Goal: Transaction & Acquisition: Book appointment/travel/reservation

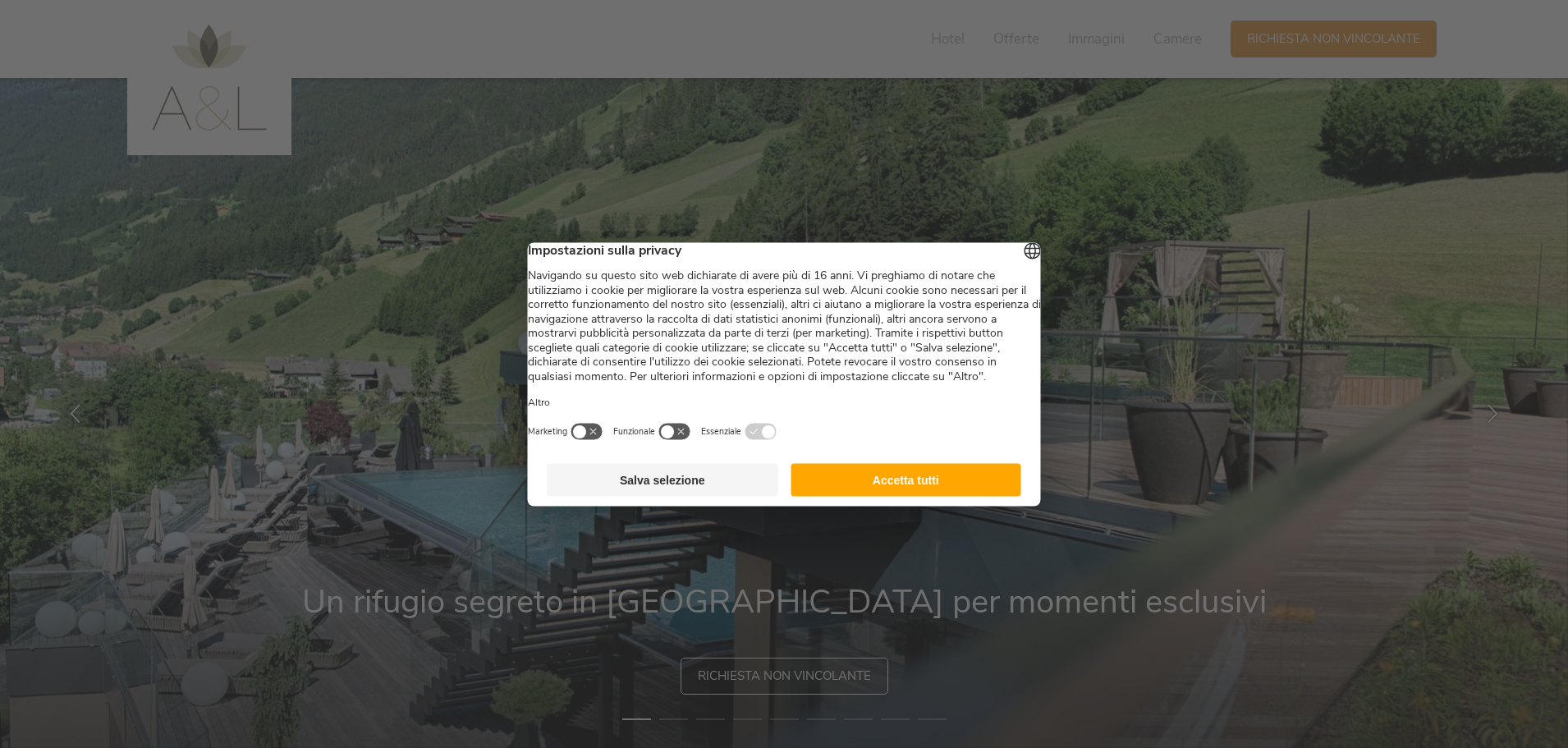
click at [832, 568] on div at bounding box center [784, 374] width 1568 height 748
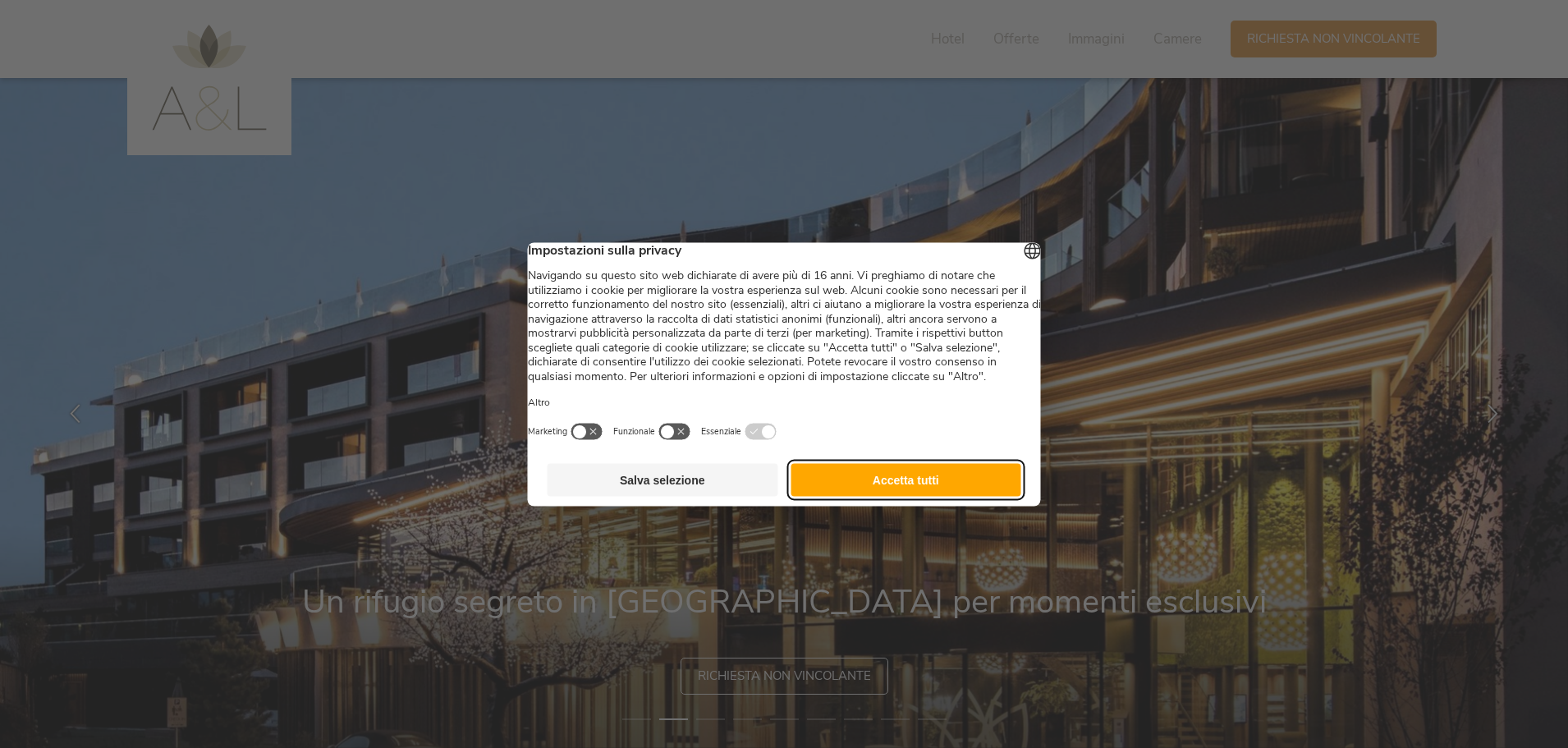
click at [943, 493] on button "Accetta tutti" at bounding box center [905, 479] width 231 height 33
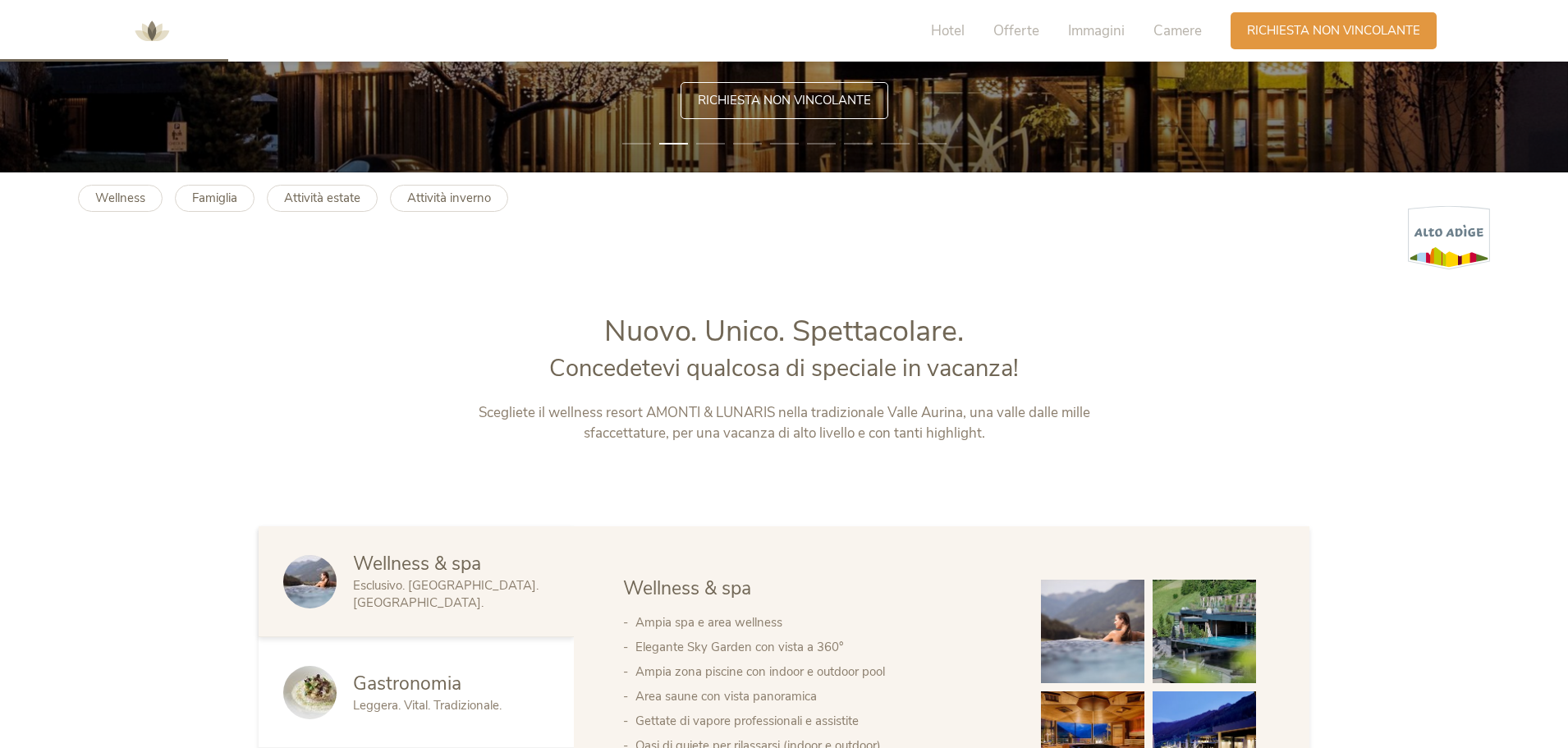
scroll to position [821, 0]
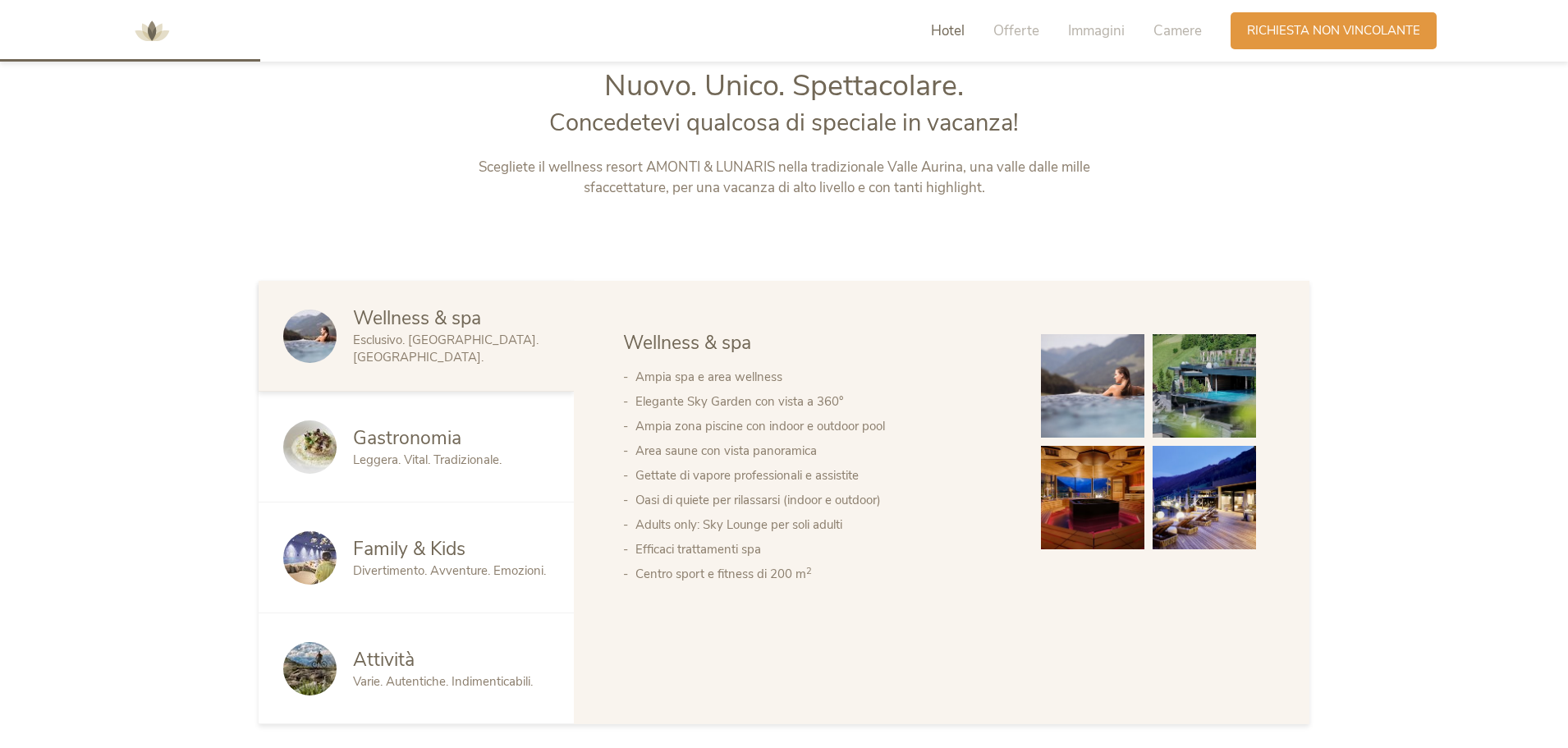
click at [1170, 399] on img at bounding box center [1204, 385] width 103 height 103
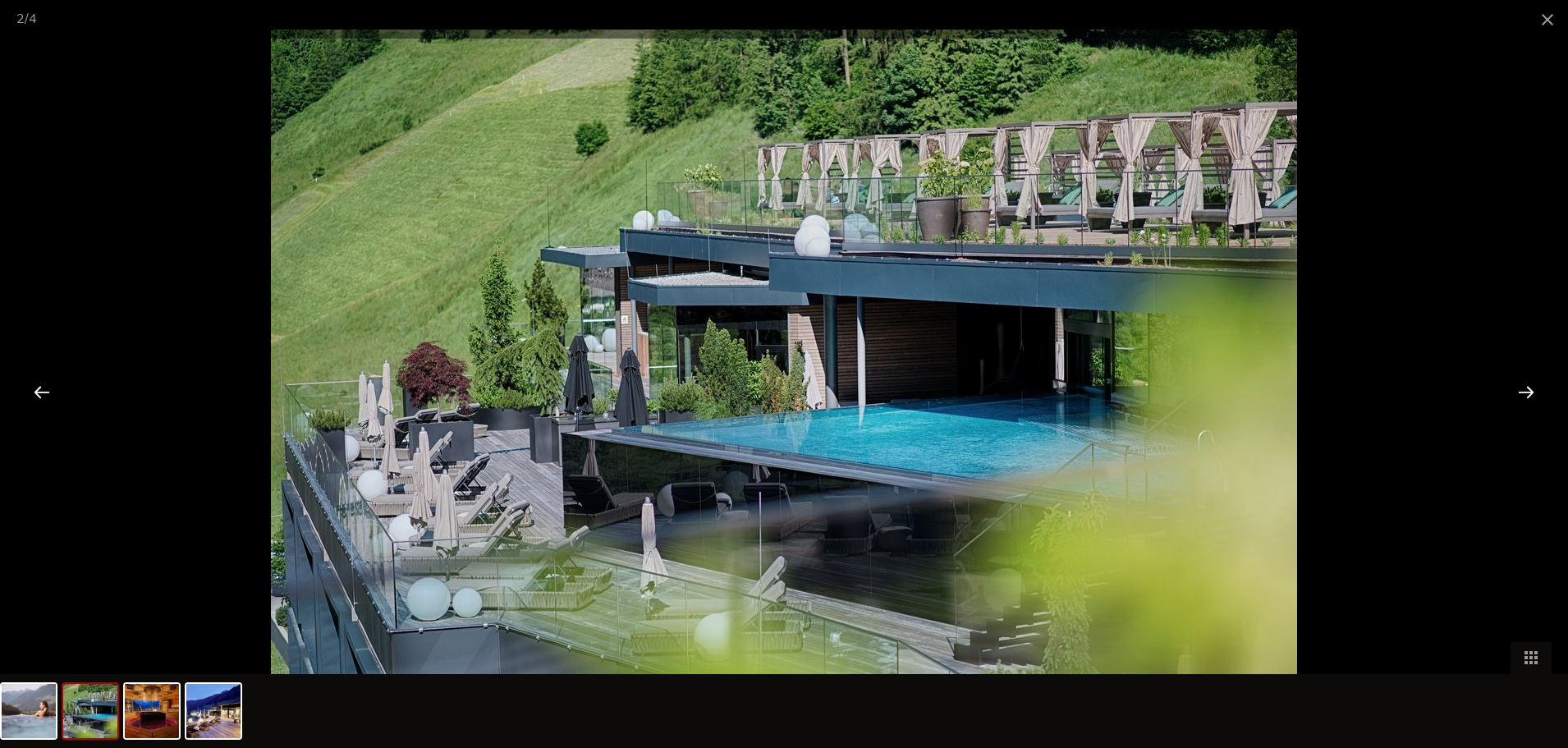
click at [1527, 381] on div at bounding box center [1526, 391] width 51 height 51
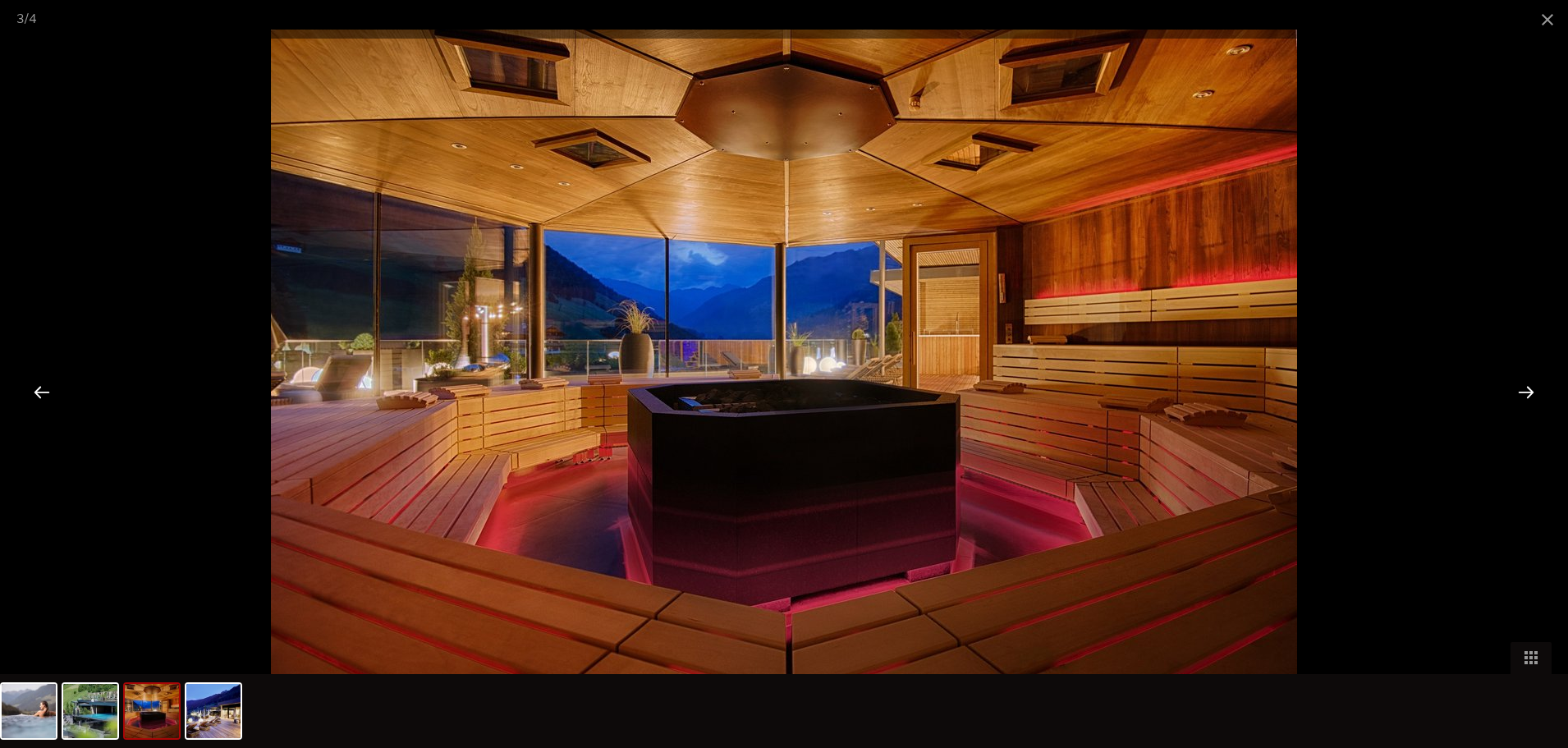
click at [1527, 381] on div at bounding box center [1526, 391] width 51 height 51
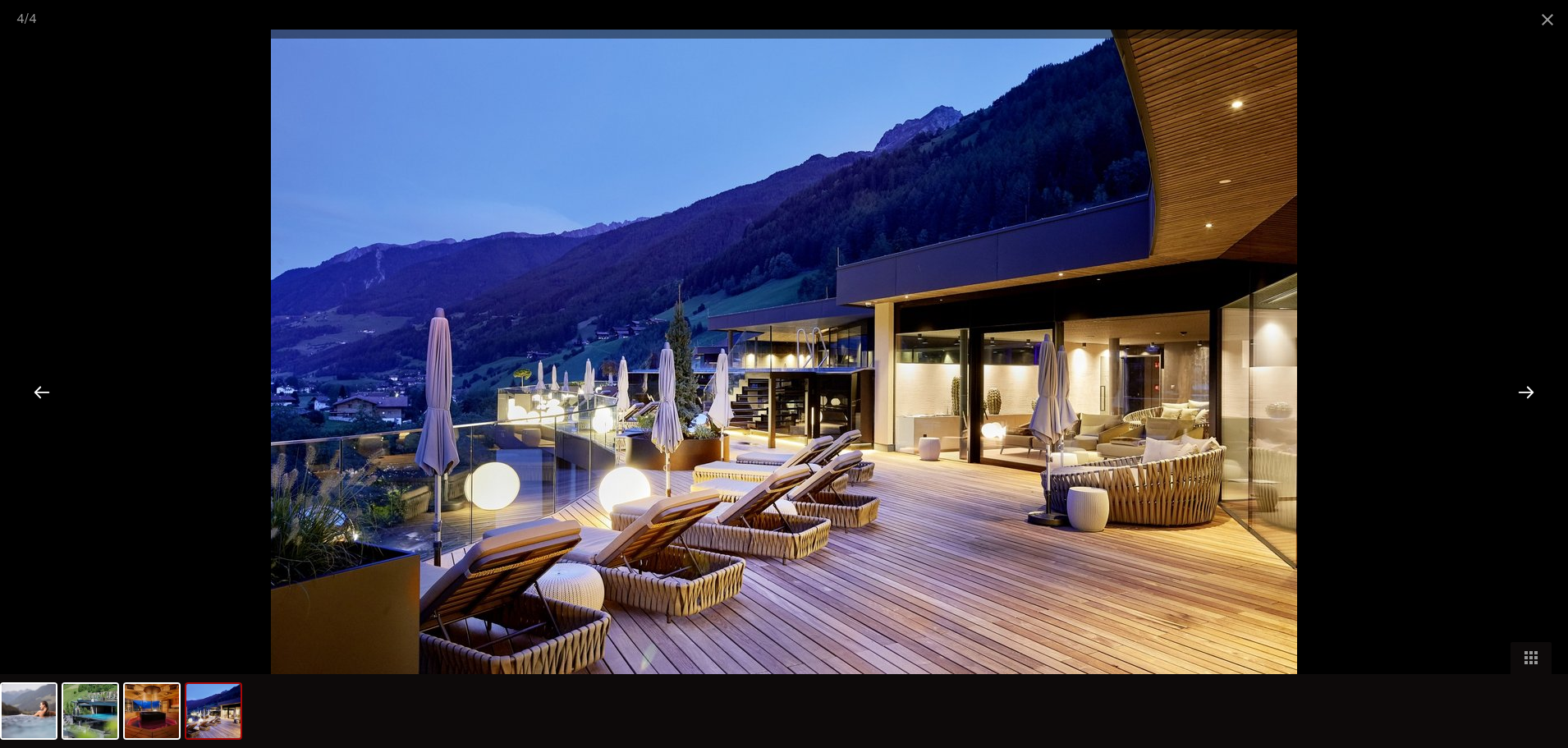
click at [1527, 381] on div at bounding box center [1526, 391] width 51 height 51
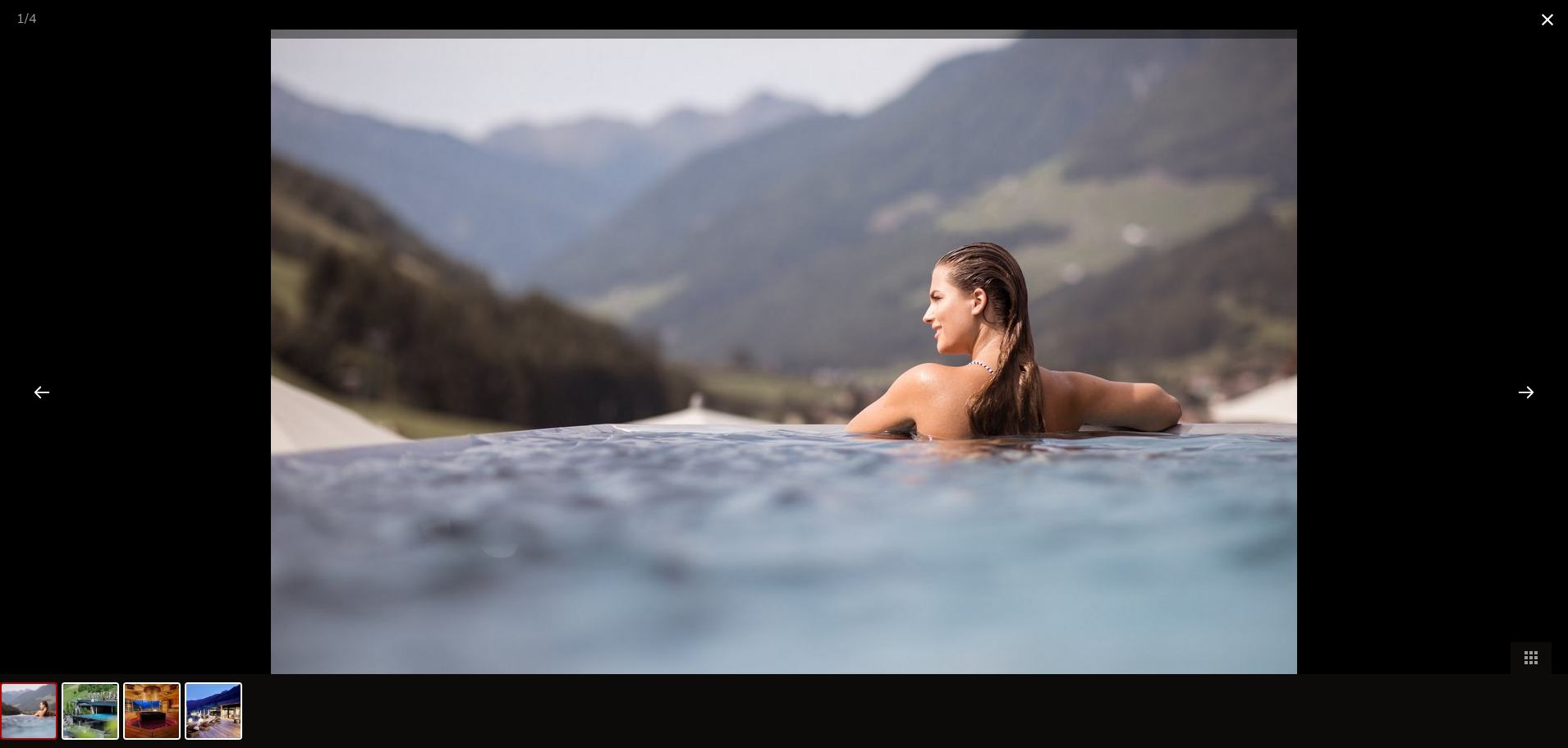
click at [1548, 14] on span at bounding box center [1547, 19] width 41 height 39
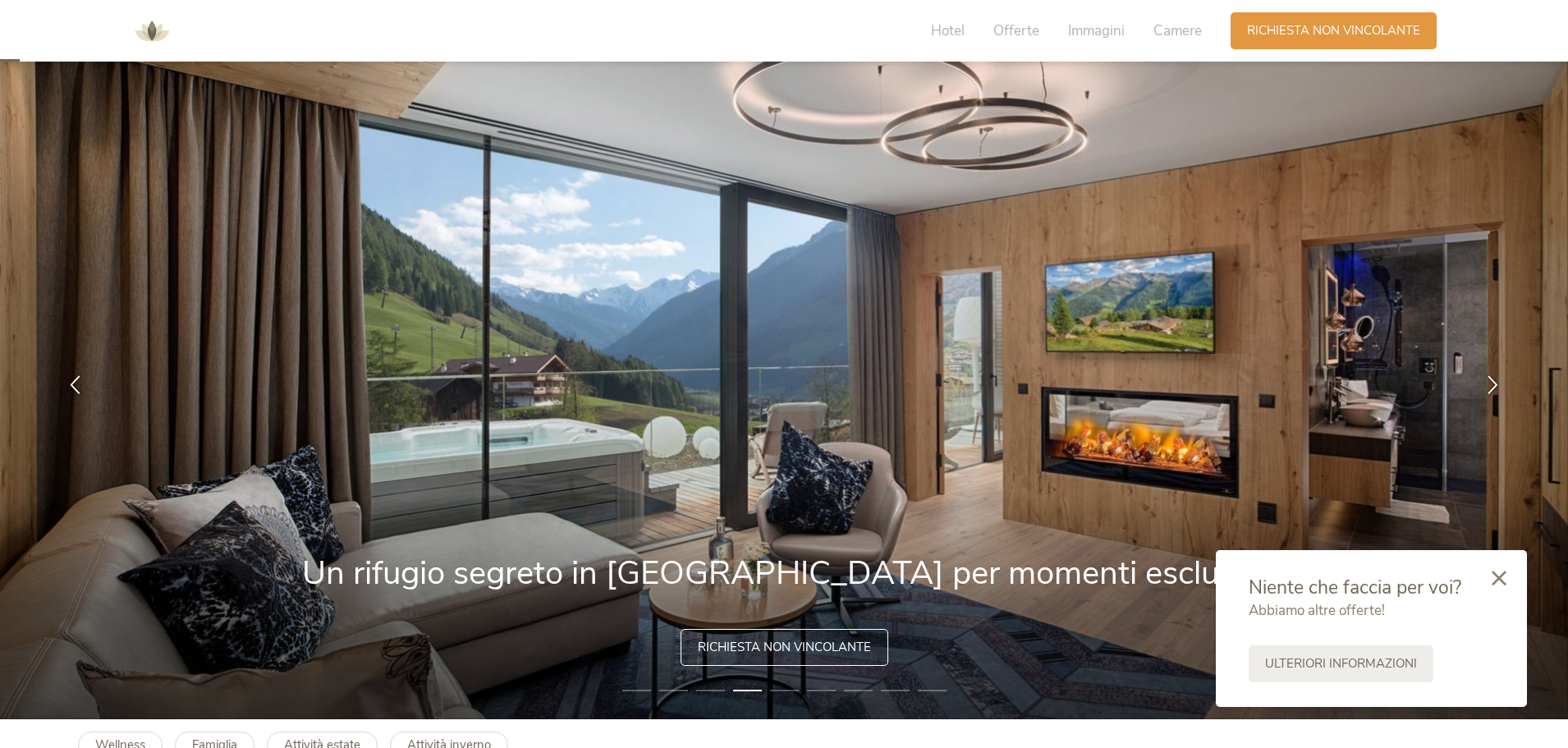
scroll to position [0, 0]
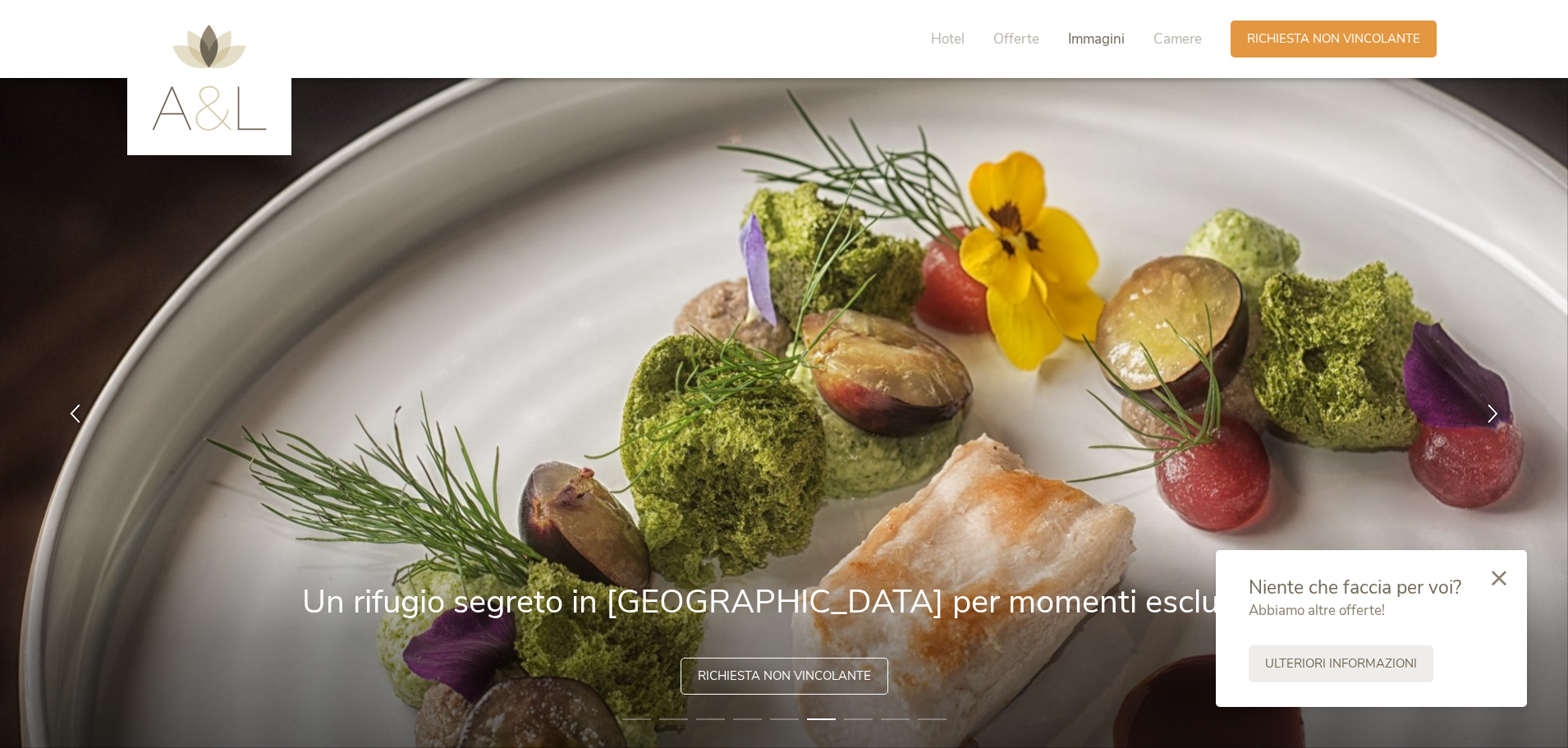
click at [1109, 35] on span "Immagini" at bounding box center [1096, 39] width 57 height 19
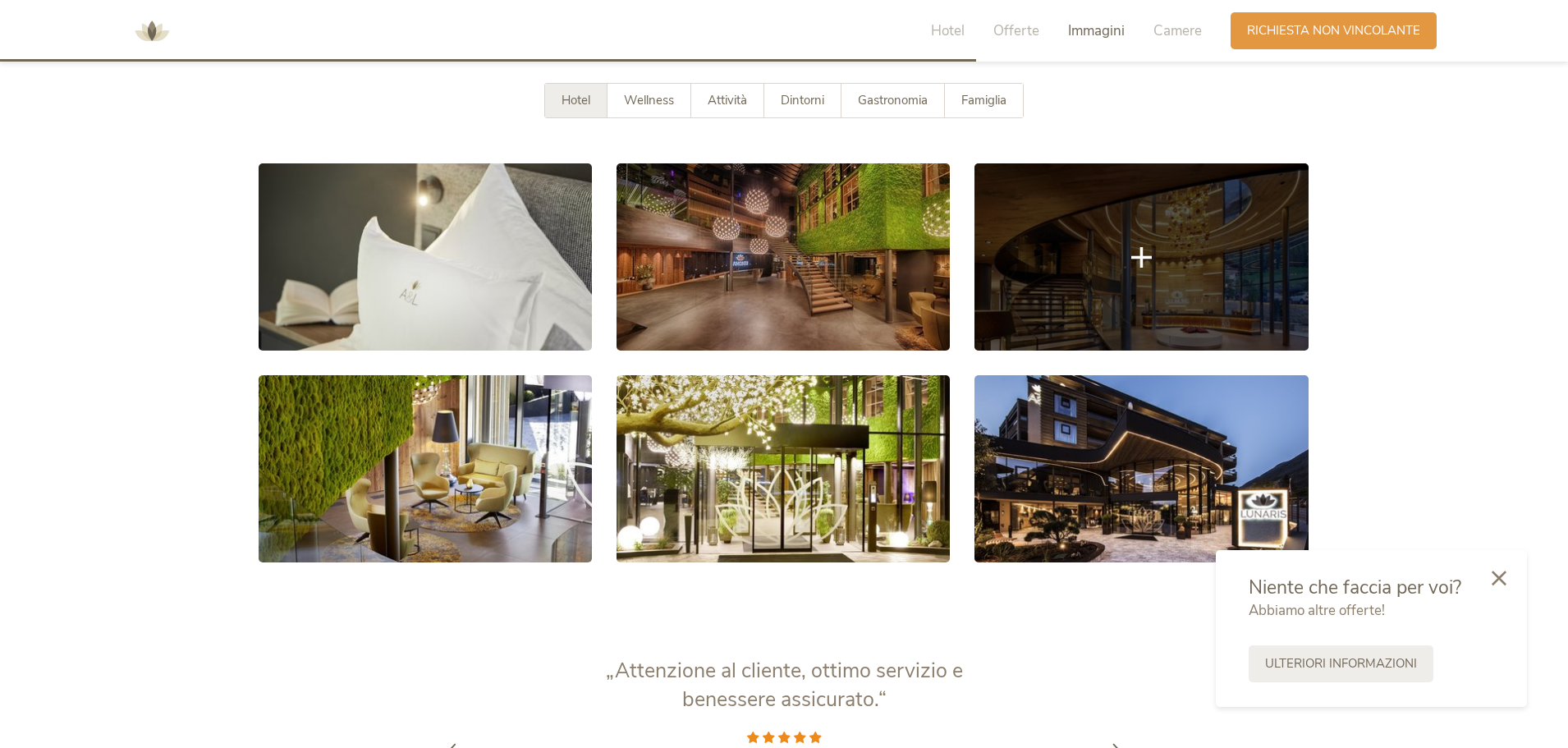
scroll to position [3083, 0]
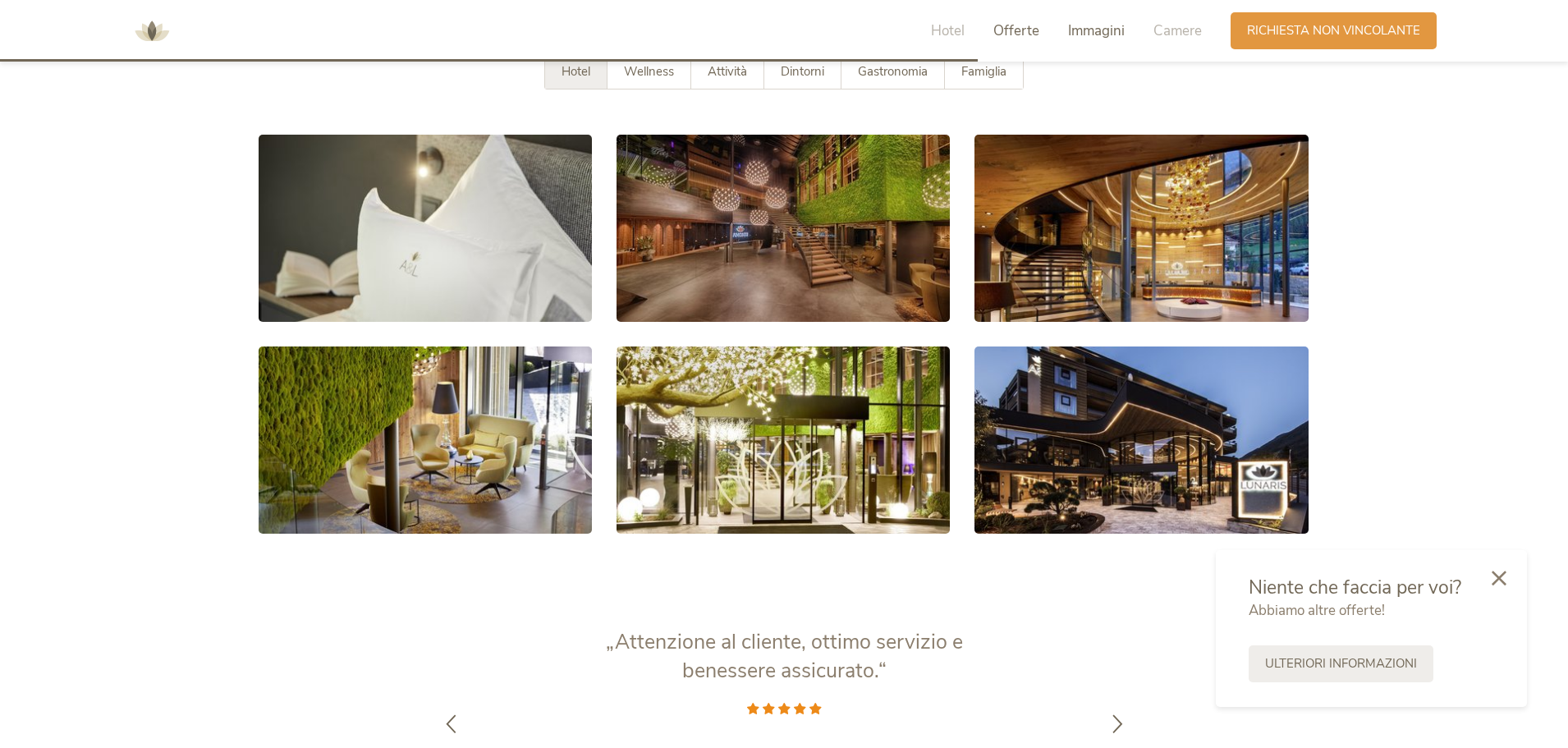
click at [1012, 39] on span "Offerte" at bounding box center [1015, 30] width 46 height 19
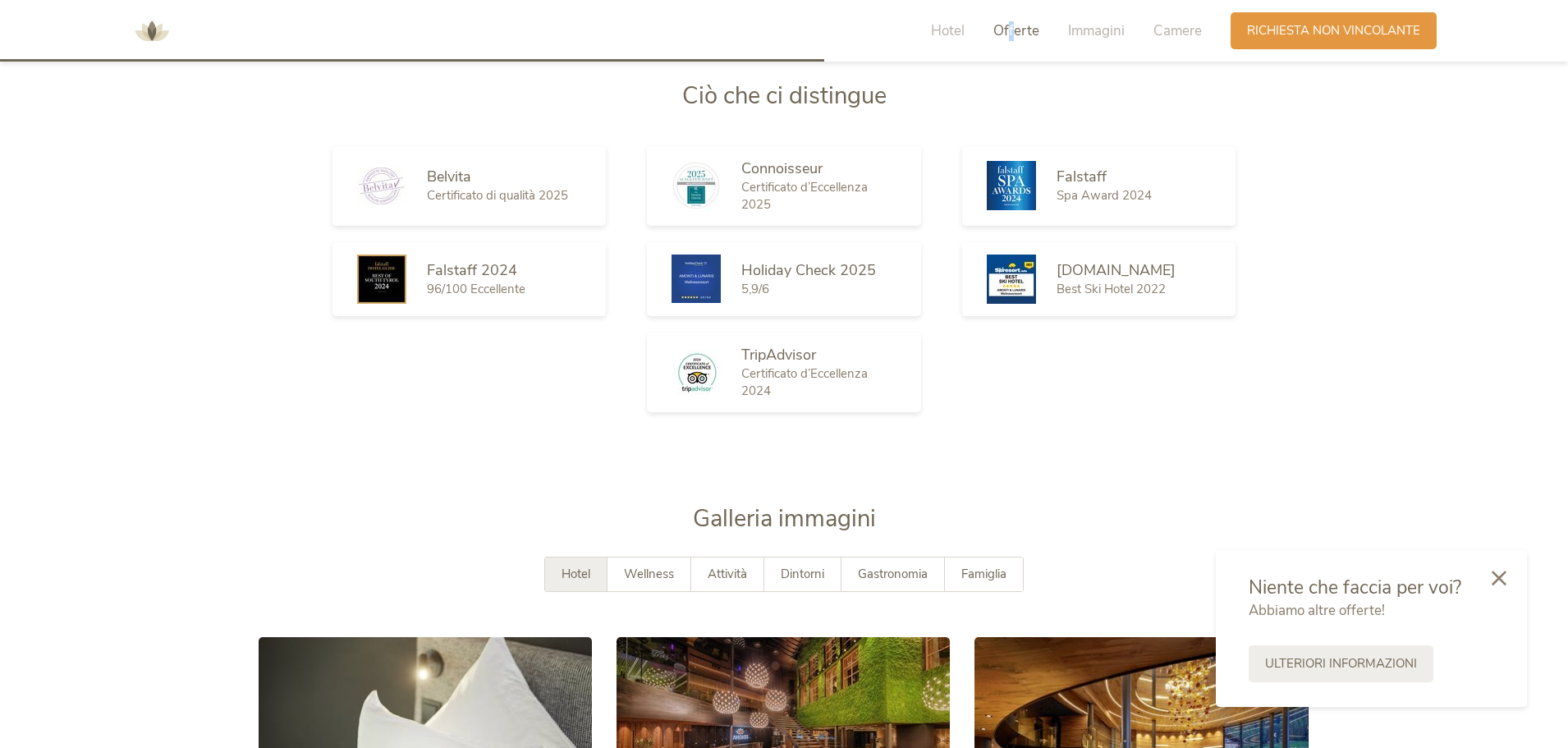
scroll to position [2600, 0]
